Goal: Transaction & Acquisition: Register for event/course

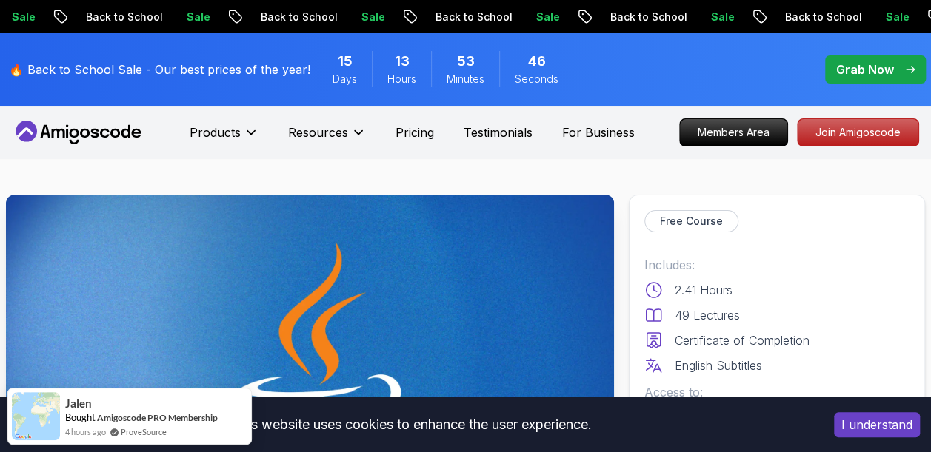
click at [873, 429] on button "I understand" at bounding box center [877, 424] width 86 height 25
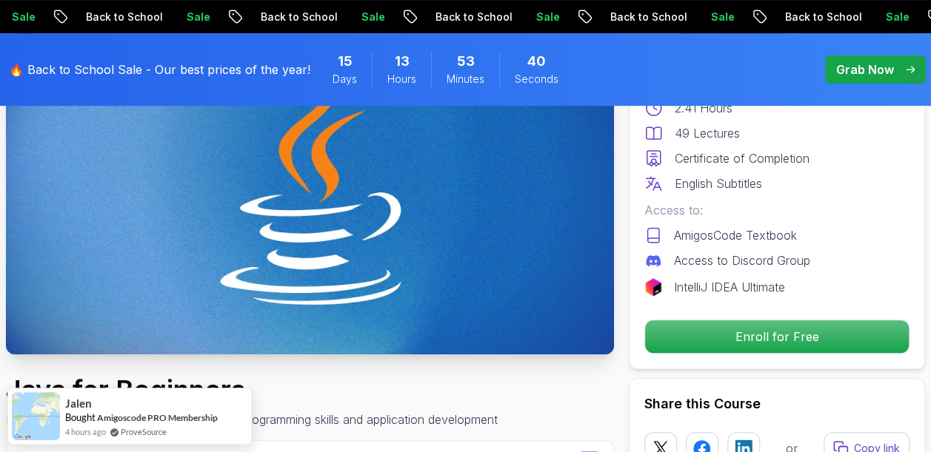
scroll to position [183, 0]
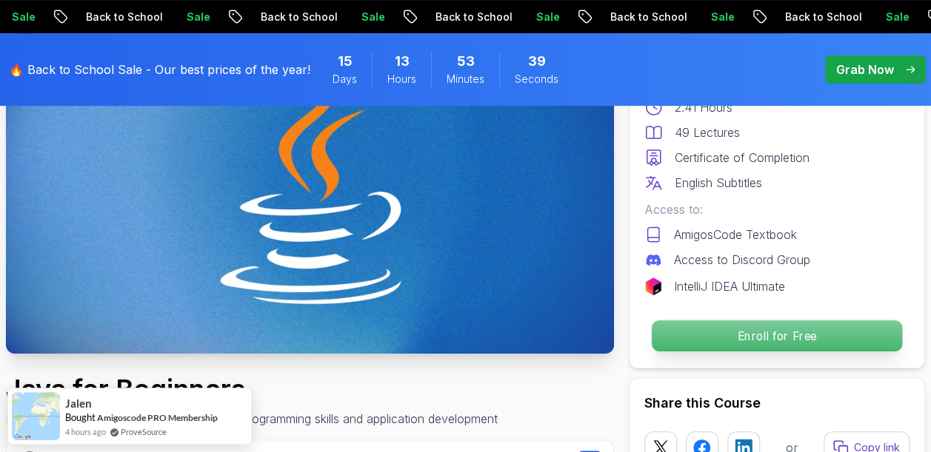
click at [859, 335] on p "Enroll for Free" at bounding box center [777, 336] width 250 height 31
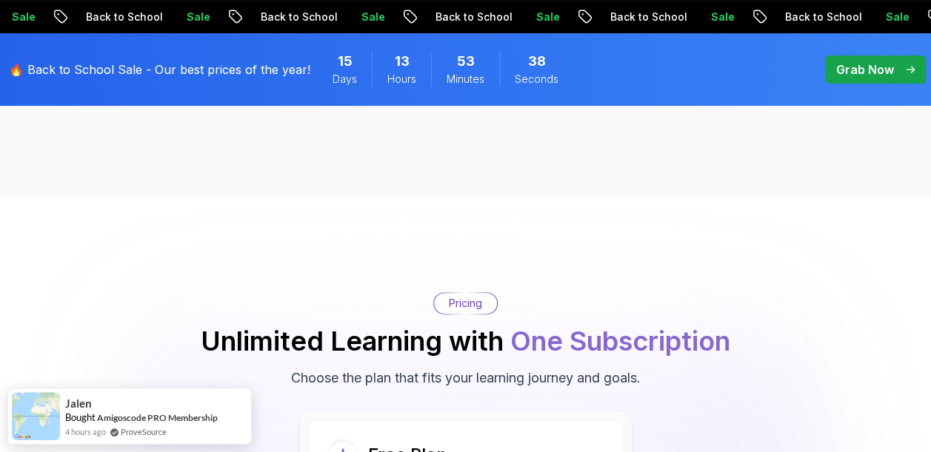
scroll to position [3059, 0]
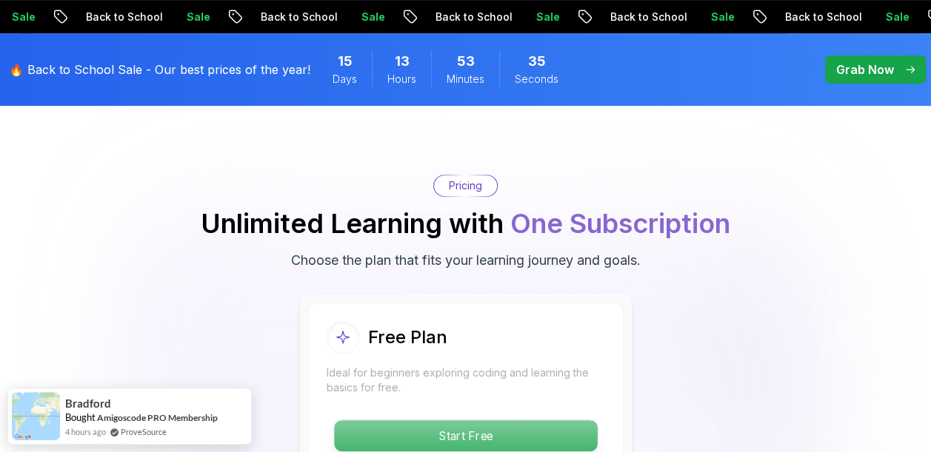
click at [576, 421] on p "Start Free" at bounding box center [465, 436] width 263 height 31
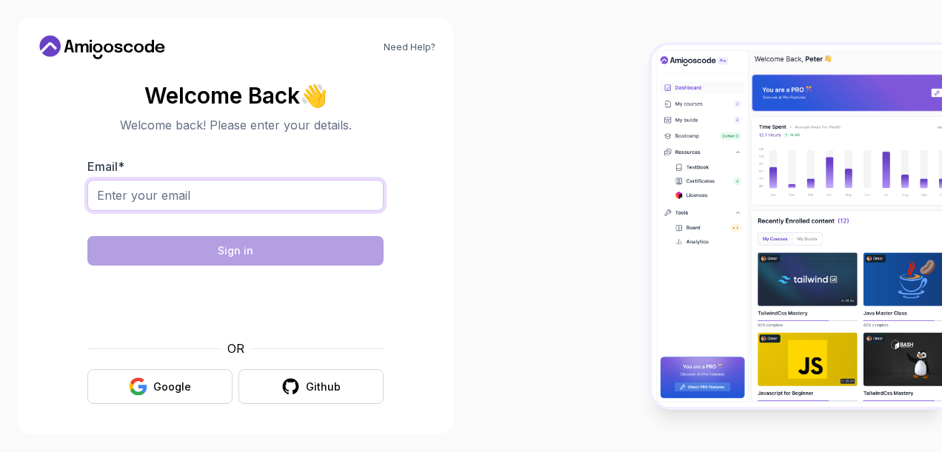
click at [364, 193] on input "Email *" at bounding box center [235, 195] width 296 height 31
type input "[EMAIL_ADDRESS][DOMAIN_NAME]"
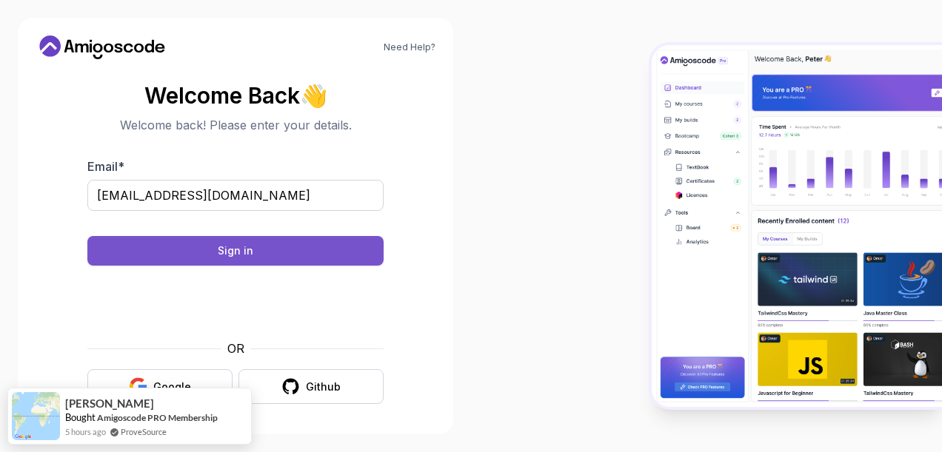
click at [370, 258] on button "Sign in" at bounding box center [235, 251] width 296 height 30
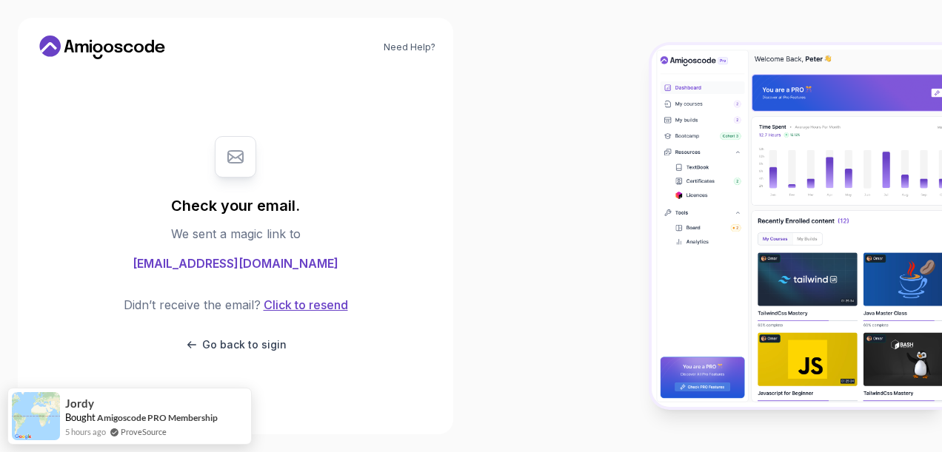
click at [333, 302] on button "Click to resend" at bounding box center [304, 305] width 87 height 18
